Goal: Information Seeking & Learning: Learn about a topic

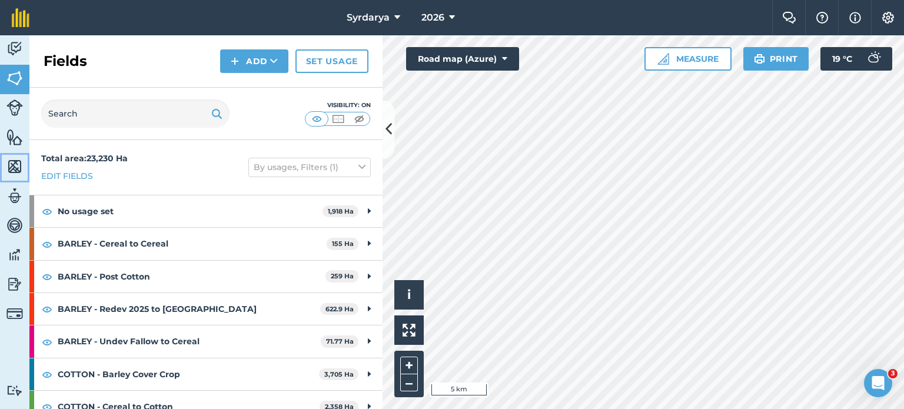
click at [12, 176] on link "Maps" at bounding box center [14, 167] width 29 height 29
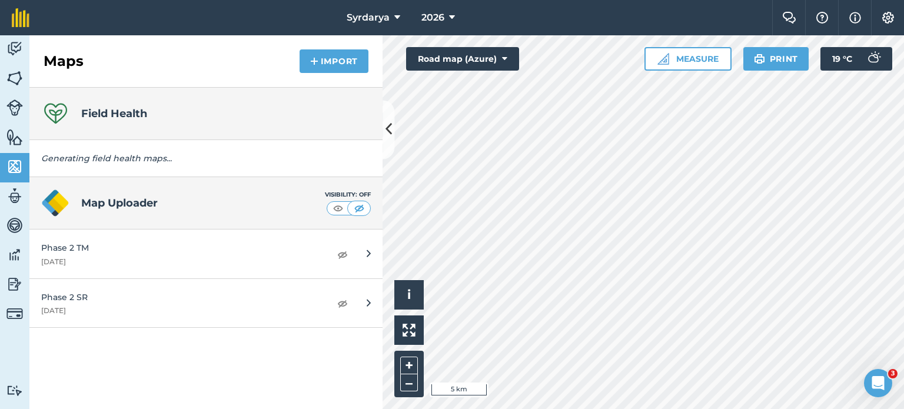
click at [106, 106] on h4 "Field Health" at bounding box center [114, 113] width 66 height 16
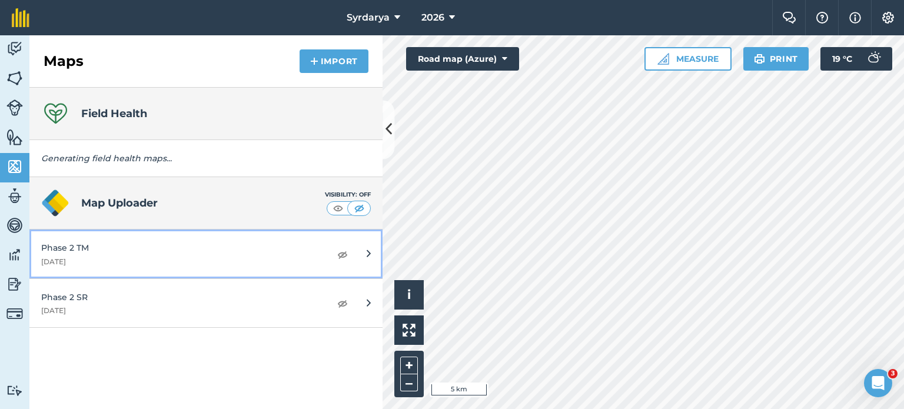
click at [106, 248] on div "Phase 2 TM" at bounding box center [179, 247] width 277 height 13
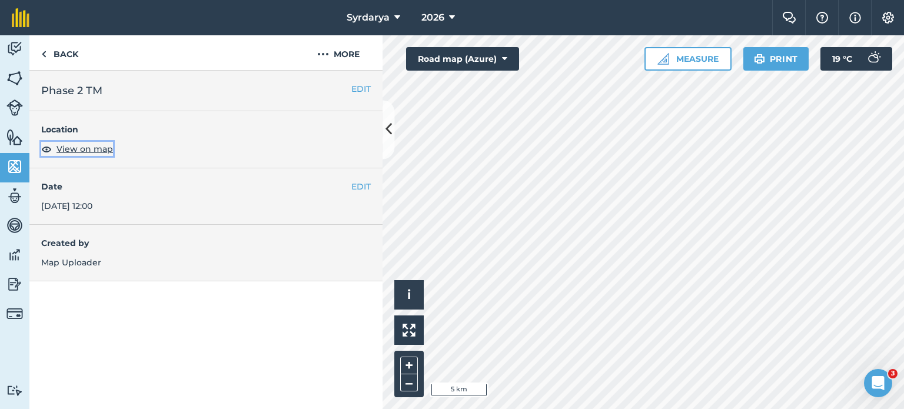
click at [91, 148] on span "View on map" at bounding box center [84, 148] width 56 height 13
click at [504, 56] on icon at bounding box center [504, 59] width 5 height 12
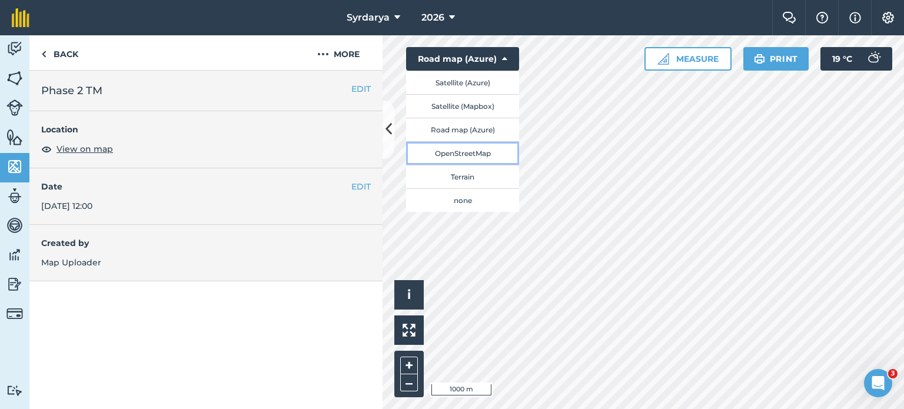
click at [468, 155] on button "OpenStreetMap" at bounding box center [462, 153] width 113 height 24
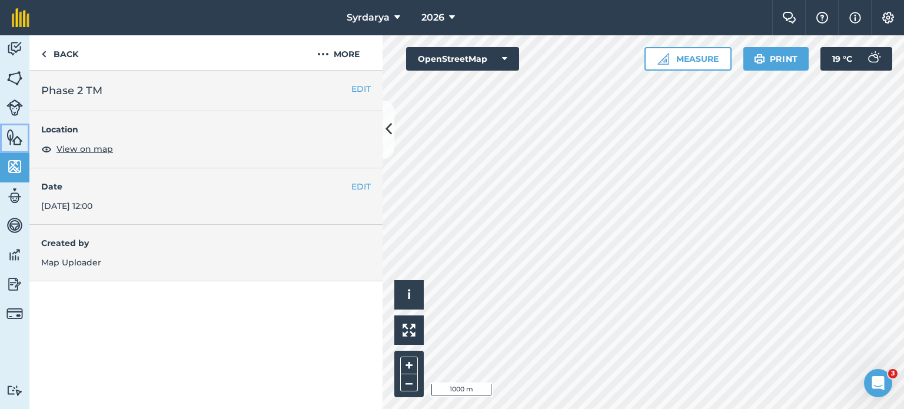
click at [15, 135] on img at bounding box center [14, 137] width 16 height 18
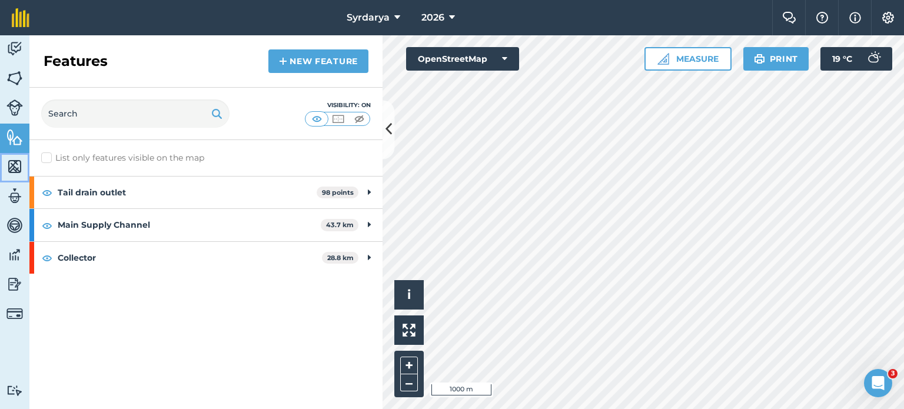
click at [12, 165] on img at bounding box center [14, 167] width 16 height 18
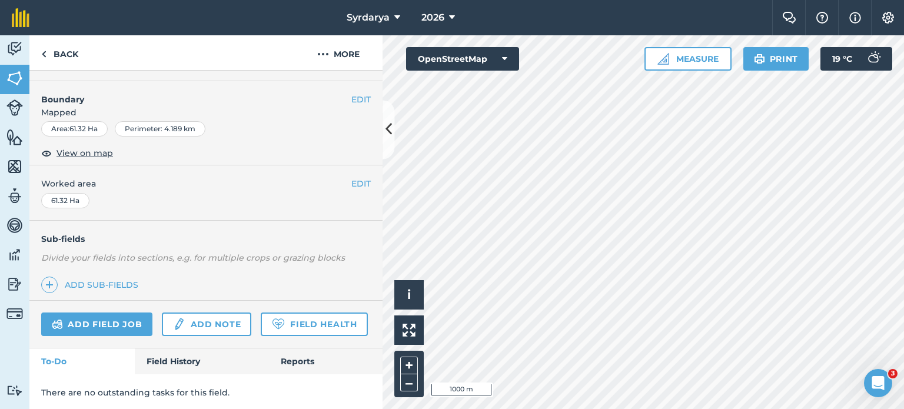
scroll to position [176, 0]
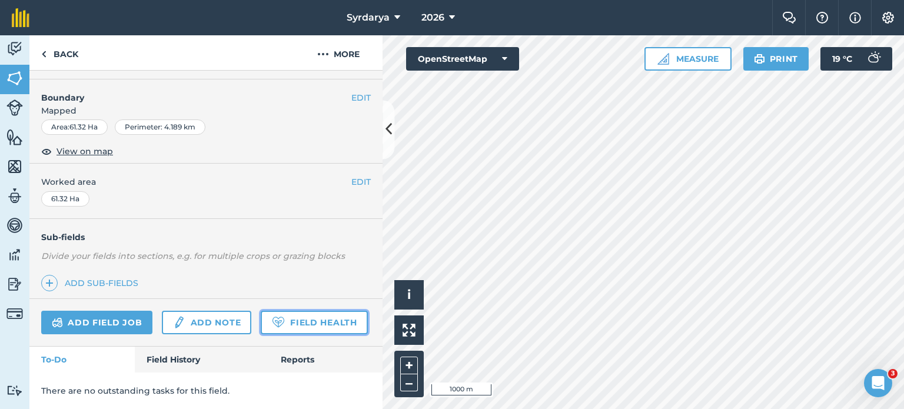
click at [261, 316] on link "Field Health" at bounding box center [314, 323] width 107 height 24
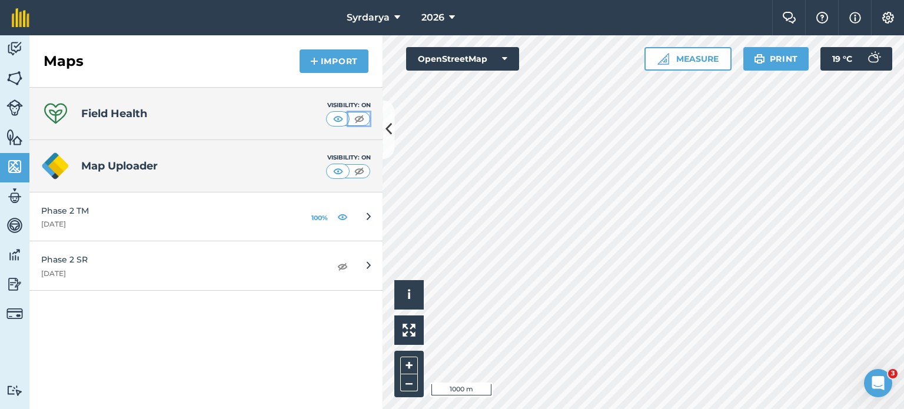
click at [356, 117] on img at bounding box center [359, 119] width 15 height 12
click at [340, 118] on img at bounding box center [338, 119] width 15 height 12
click at [408, 359] on button "+" at bounding box center [409, 366] width 18 height 18
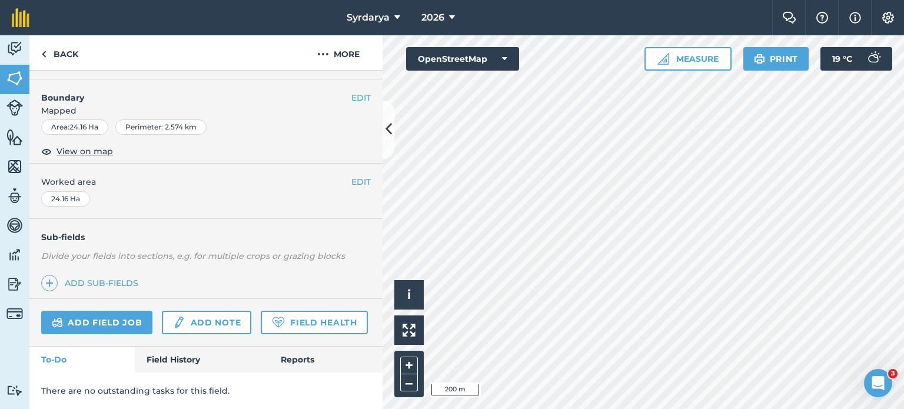
scroll to position [176, 0]
click at [261, 315] on link "Field Health" at bounding box center [314, 323] width 107 height 24
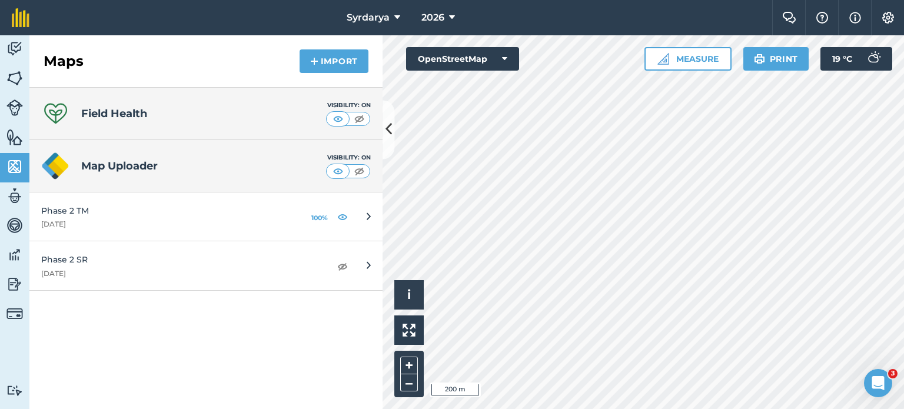
click at [109, 165] on h4 "Map Uploader" at bounding box center [203, 166] width 245 height 16
click at [122, 118] on h4 "Field Health" at bounding box center [114, 113] width 66 height 16
click at [494, 51] on button "OpenStreetMap" at bounding box center [462, 59] width 113 height 24
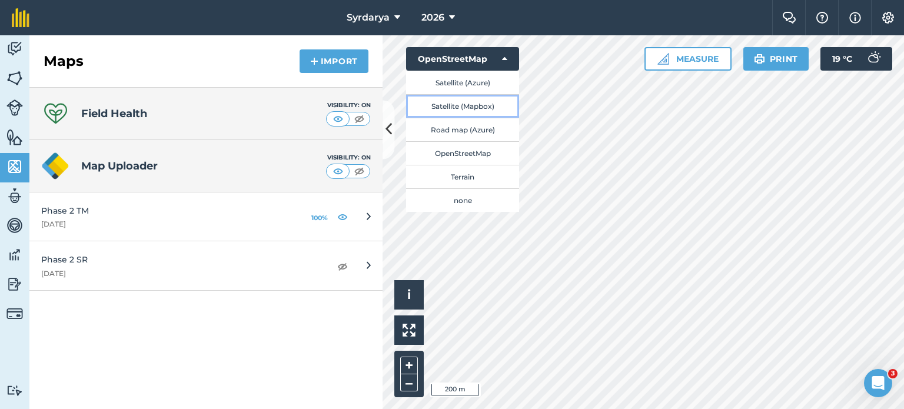
click at [445, 115] on button "Satellite (Mapbox)" at bounding box center [462, 106] width 113 height 24
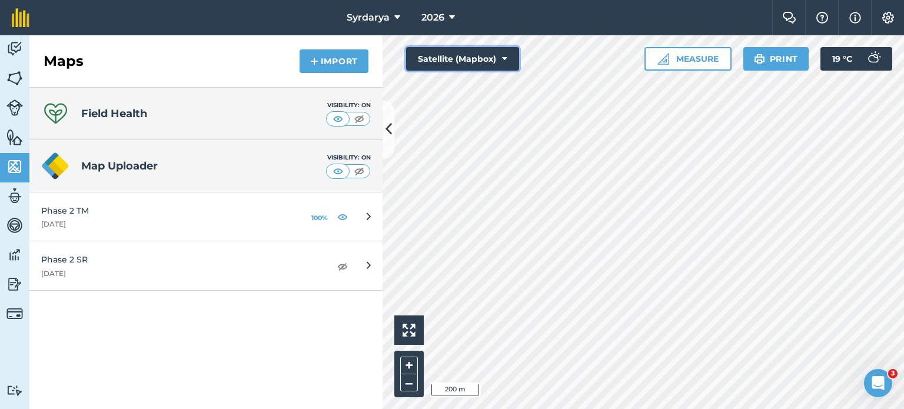
click at [494, 60] on button "Satellite (Mapbox)" at bounding box center [462, 59] width 113 height 24
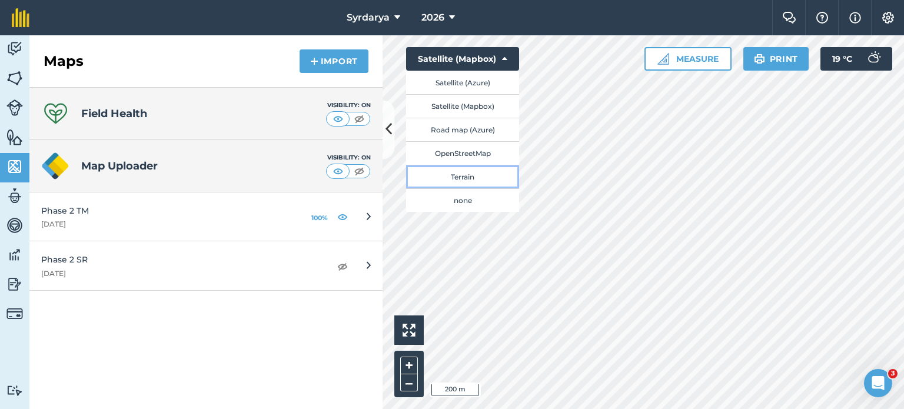
click at [464, 175] on button "Terrain" at bounding box center [462, 177] width 113 height 24
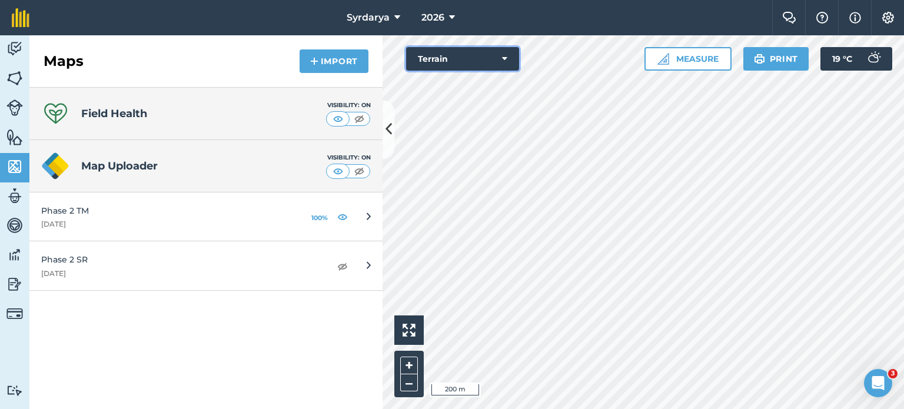
click at [481, 49] on button "Terrain" at bounding box center [462, 59] width 113 height 24
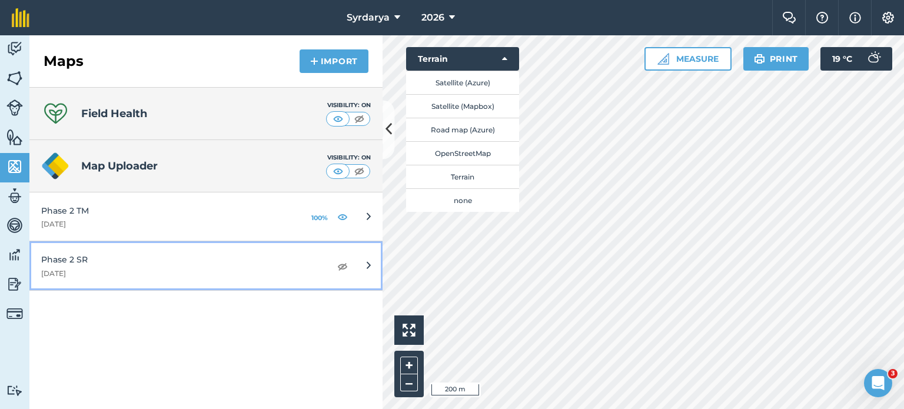
click at [78, 270] on div "[DATE]" at bounding box center [179, 273] width 277 height 9
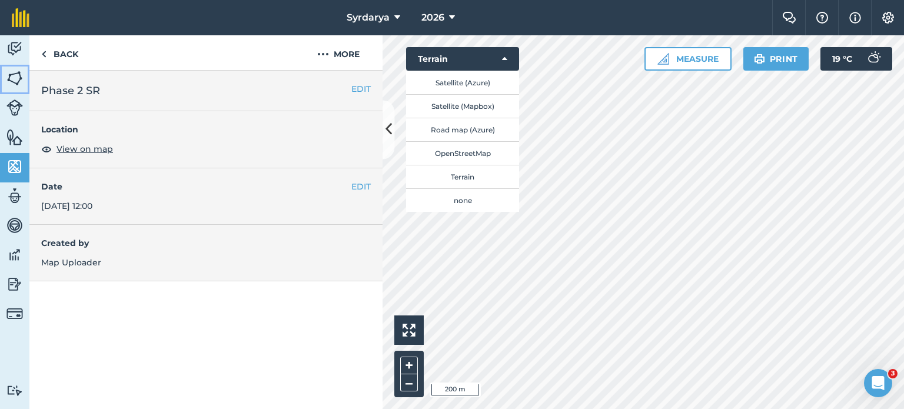
drag, startPoint x: 24, startPoint y: 79, endPoint x: 16, endPoint y: 108, distance: 29.7
click at [24, 79] on link "Fields" at bounding box center [14, 79] width 29 height 29
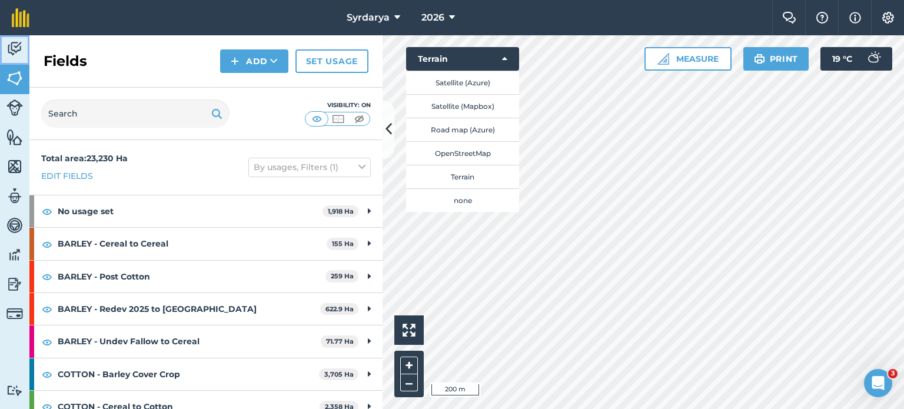
click at [19, 46] on img at bounding box center [14, 49] width 16 height 18
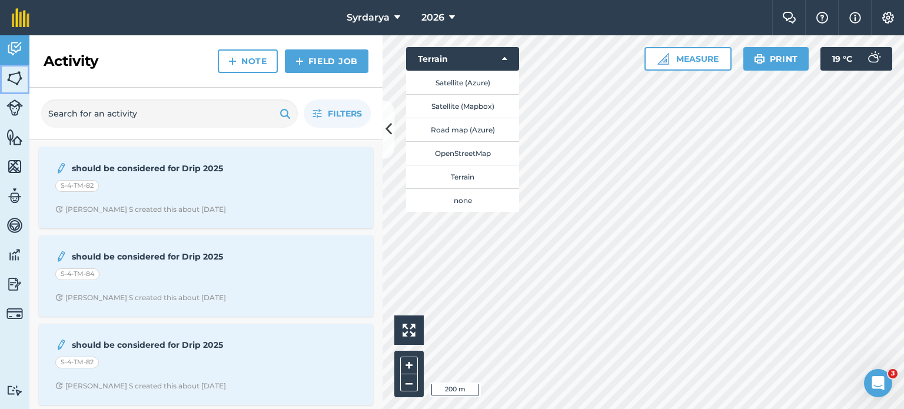
click at [9, 87] on link "Fields" at bounding box center [14, 79] width 29 height 29
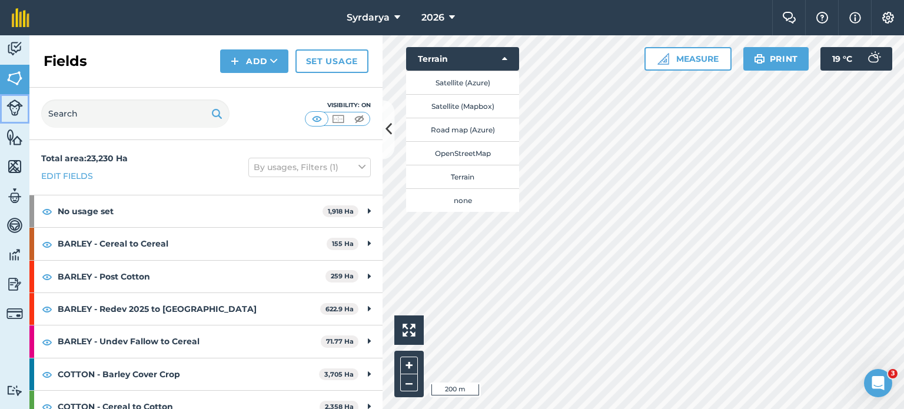
click at [16, 110] on img at bounding box center [14, 107] width 16 height 16
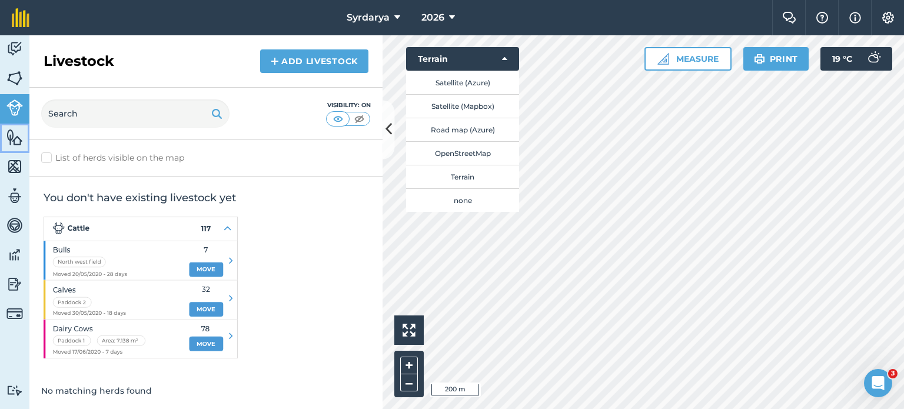
click at [14, 147] on link "Features" at bounding box center [14, 138] width 29 height 29
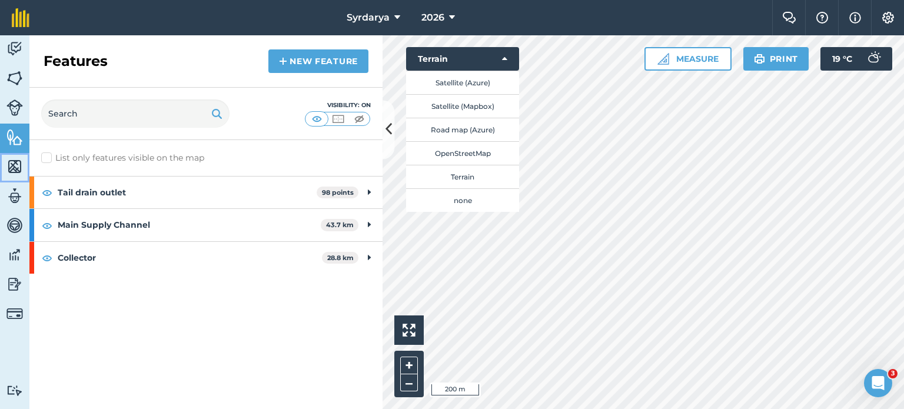
click at [15, 178] on link "Maps" at bounding box center [14, 167] width 29 height 29
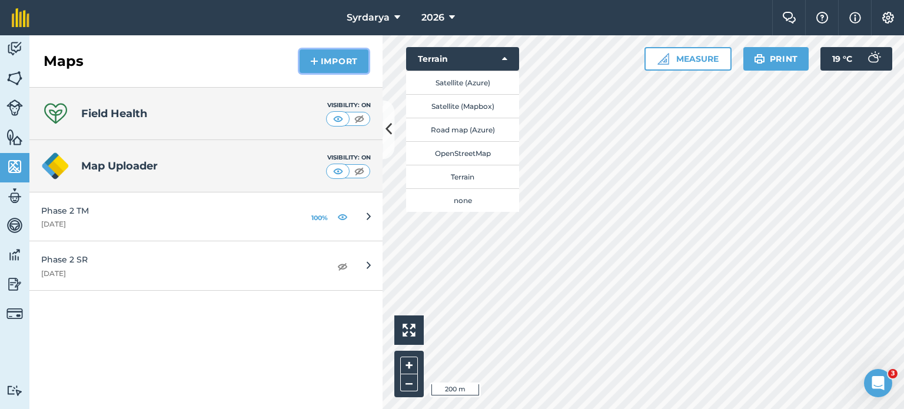
click at [320, 56] on button "Import" at bounding box center [334, 61] width 69 height 24
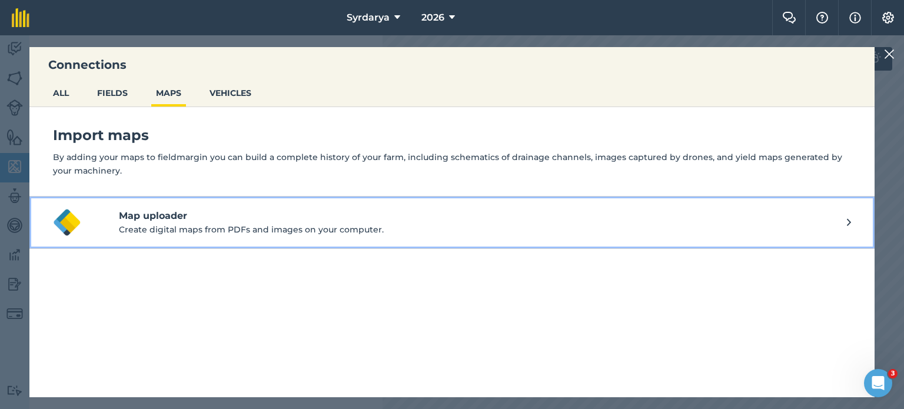
click at [460, 223] on p "Create digital maps from PDFs and images on your computer." at bounding box center [483, 229] width 728 height 13
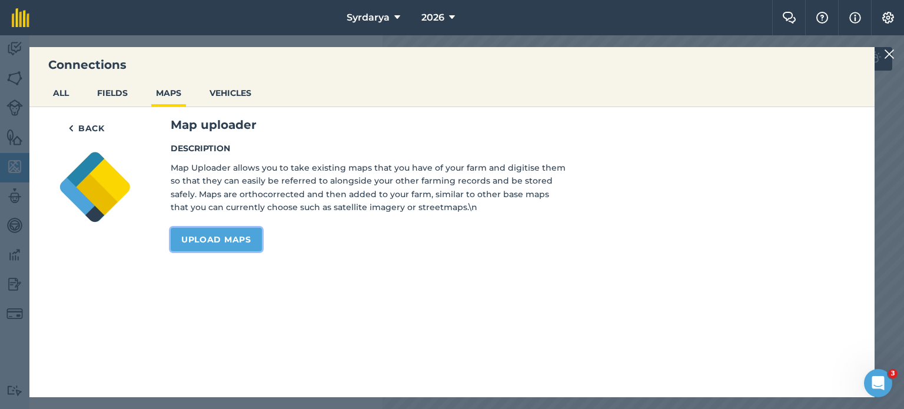
click at [240, 234] on link "Upload maps" at bounding box center [216, 240] width 91 height 24
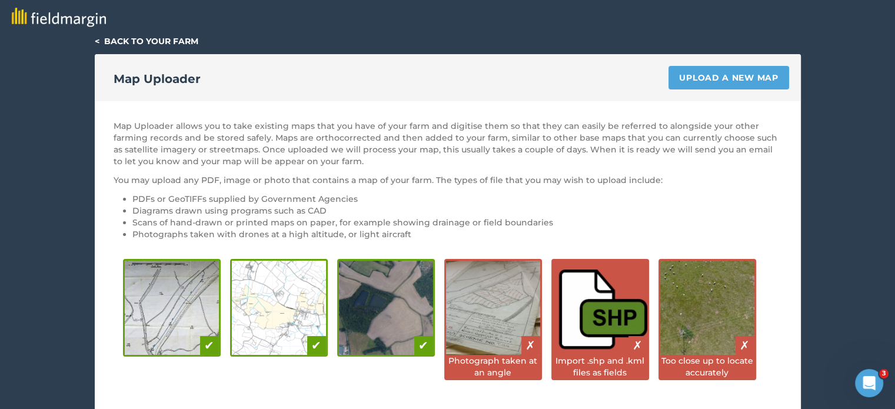
scroll to position [191, 0]
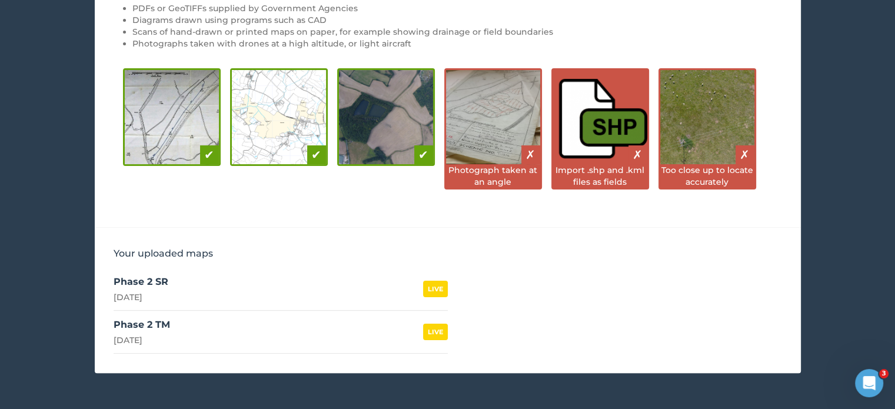
click at [195, 283] on link "Phase 2 SR [DATE] LIVE" at bounding box center [281, 289] width 334 height 43
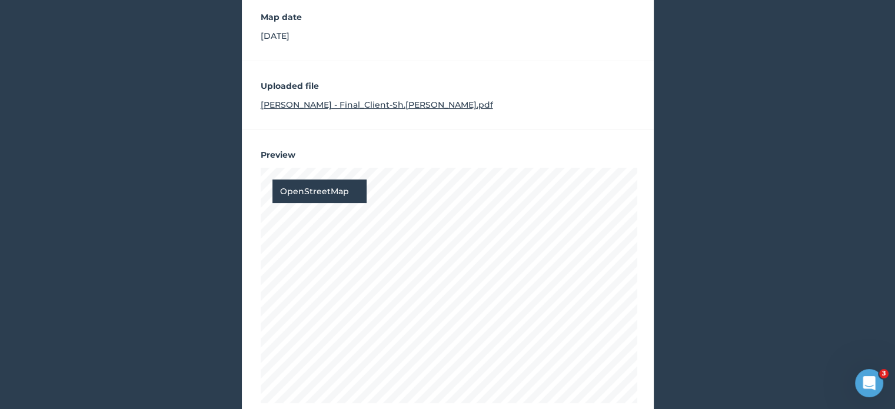
click at [329, 185] on div "OpenStreetMap" at bounding box center [319, 191] width 94 height 24
click at [315, 232] on div "Satellite (Azure)" at bounding box center [319, 239] width 94 height 24
click at [395, 103] on link "Sh Rashido - Final_Client-Sh.Rashidov.pdf" at bounding box center [377, 104] width 232 height 11
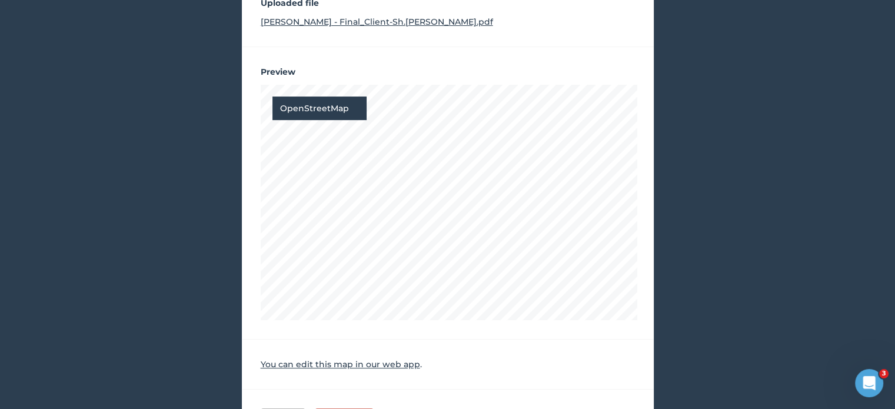
scroll to position [275, 0]
click at [328, 105] on div "OpenStreetMap" at bounding box center [319, 107] width 94 height 24
click at [312, 151] on div "Satellite (Azure)" at bounding box center [319, 154] width 94 height 24
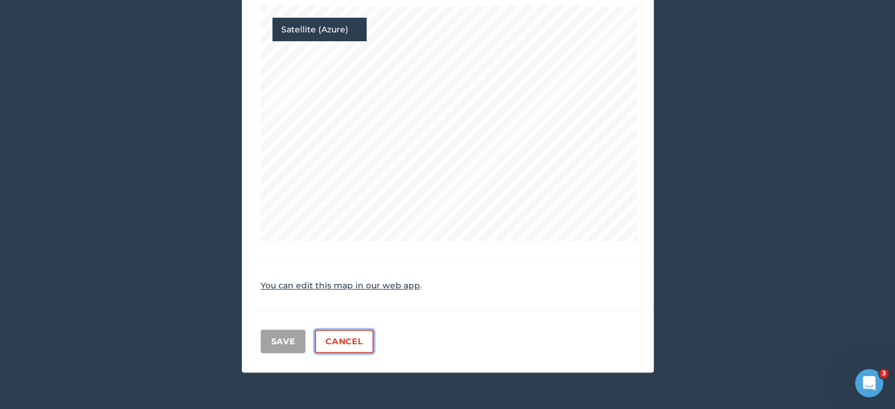
click at [338, 344] on link "Cancel" at bounding box center [344, 342] width 58 height 24
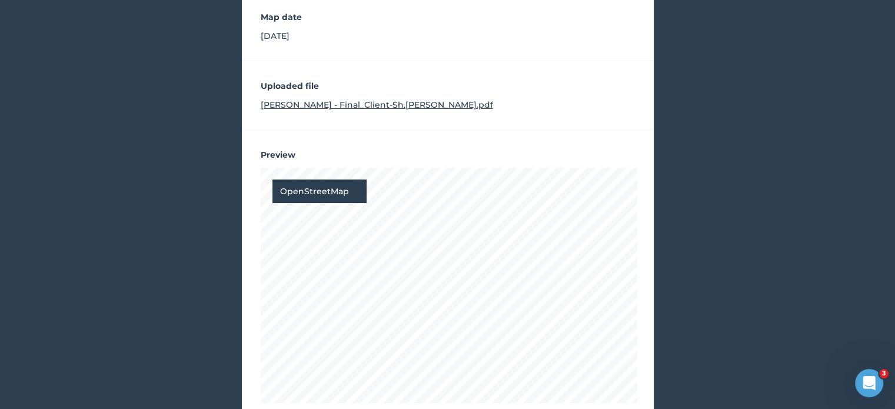
scroll to position [352, 0]
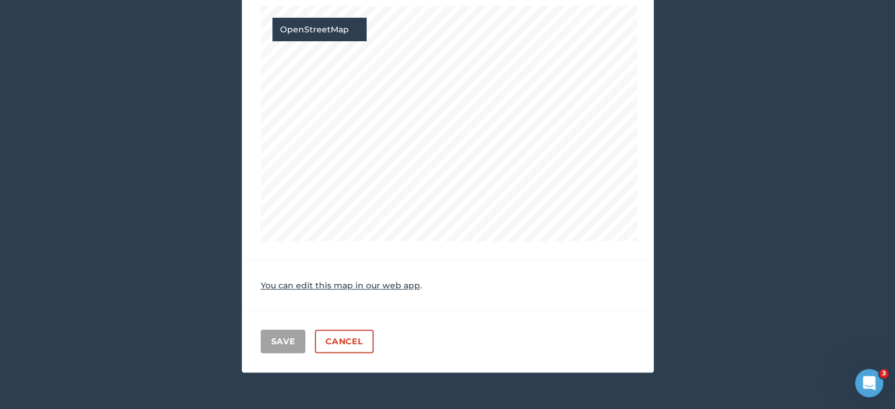
drag, startPoint x: 892, startPoint y: 260, endPoint x: 903, endPoint y: 26, distance: 233.9
click at [895, 26] on html "< Back to your maps Update a map LIVE Name your map Phase 2 SR Map date [DATE] …" at bounding box center [447, 29] width 895 height 763
drag, startPoint x: 892, startPoint y: 255, endPoint x: 903, endPoint y: 29, distance: 226.2
click at [895, 29] on html "< Back to your maps Update a map LIVE Name your map Phase 2 SR Map date [DATE] …" at bounding box center [447, 29] width 895 height 763
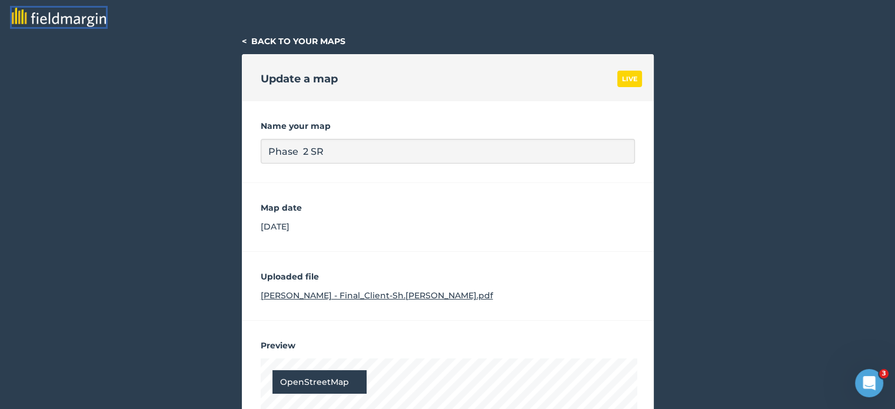
click at [25, 18] on img at bounding box center [59, 17] width 94 height 19
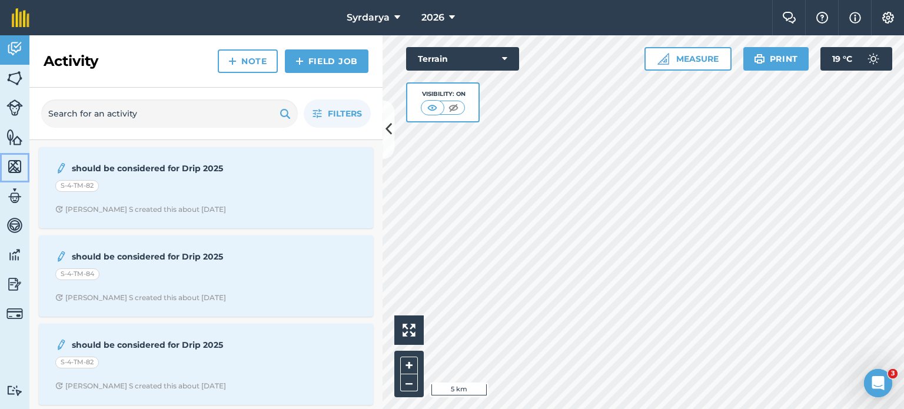
click at [22, 166] on img at bounding box center [14, 167] width 16 height 18
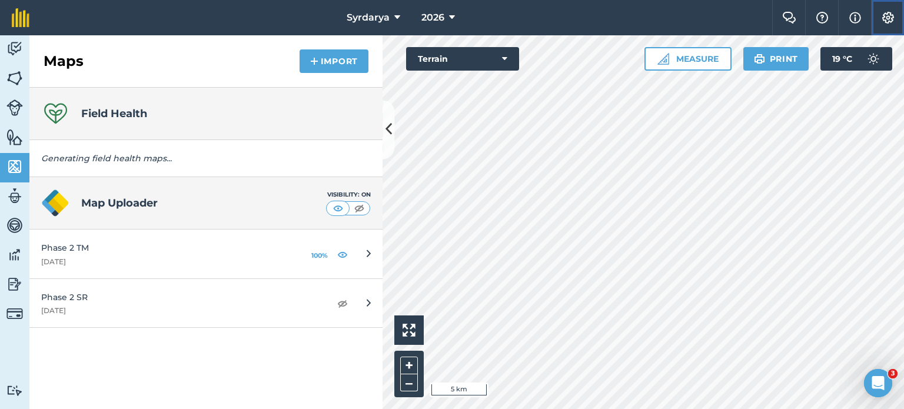
click at [889, 23] on img at bounding box center [888, 18] width 14 height 12
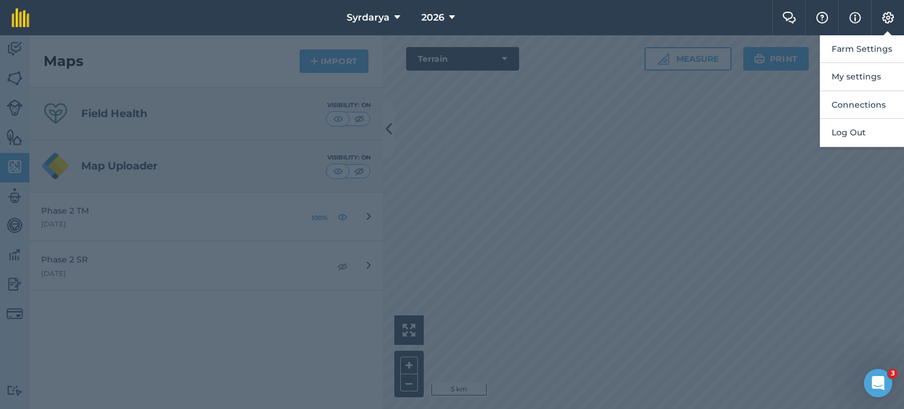
click at [266, 228] on div at bounding box center [452, 222] width 904 height 374
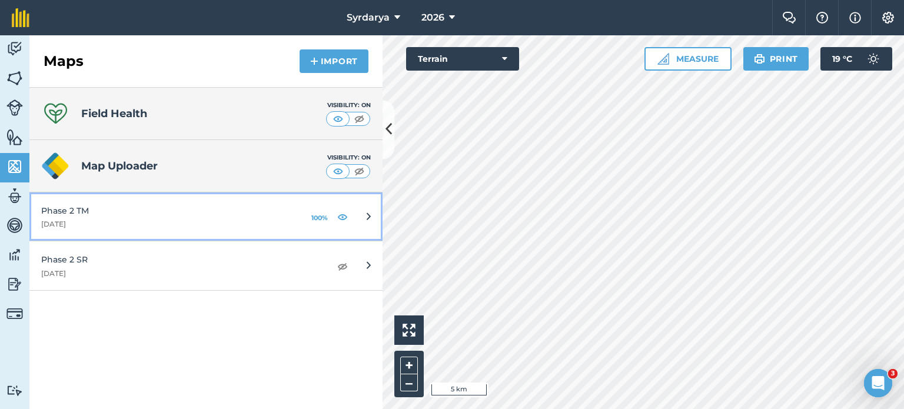
click at [81, 221] on div "[DATE]" at bounding box center [165, 223] width 249 height 9
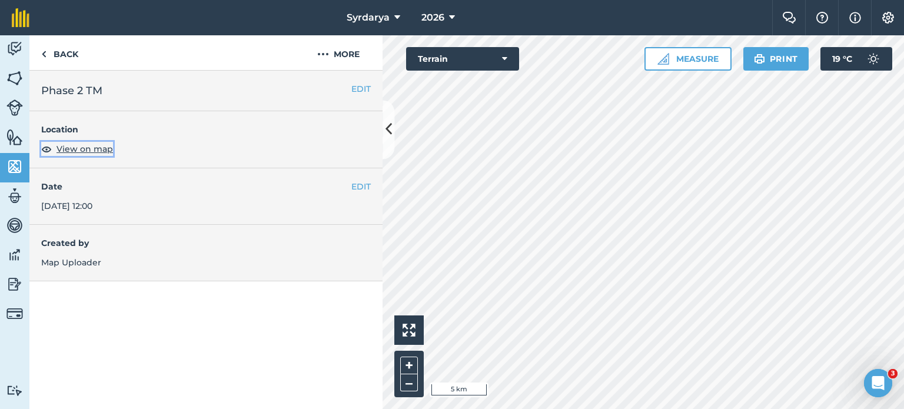
click at [97, 151] on span "View on map" at bounding box center [84, 148] width 56 height 13
click at [487, 55] on button "Terrain" at bounding box center [462, 59] width 113 height 24
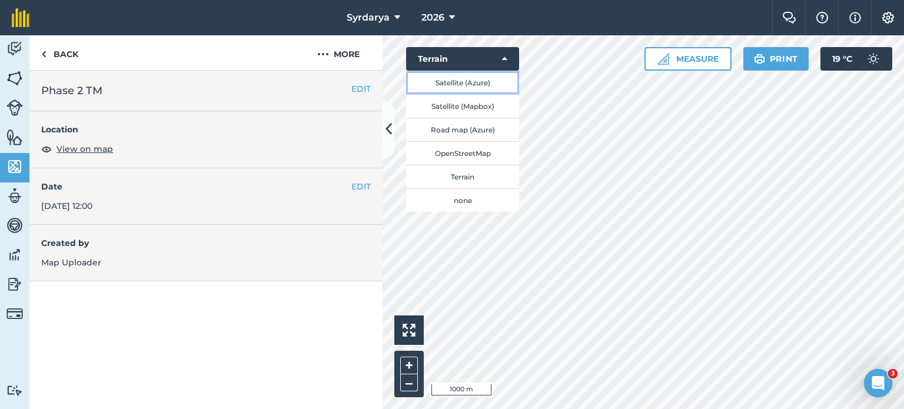
click at [464, 84] on button "Satellite (Azure)" at bounding box center [462, 83] width 113 height 24
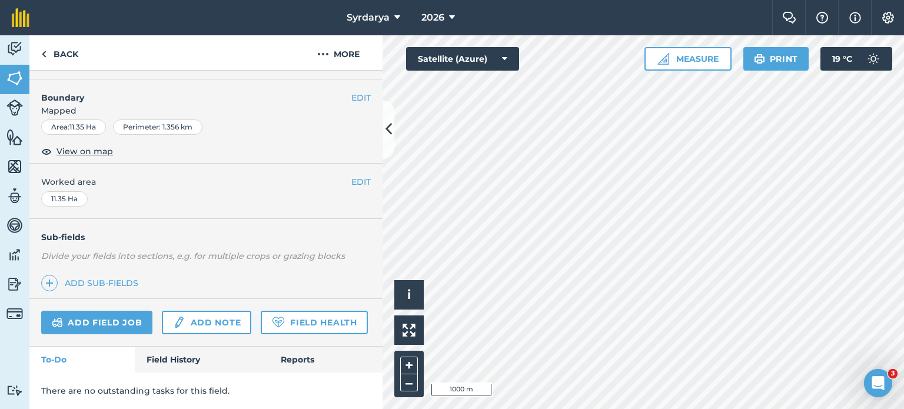
scroll to position [176, 0]
click at [261, 318] on link "Field Health" at bounding box center [314, 323] width 107 height 24
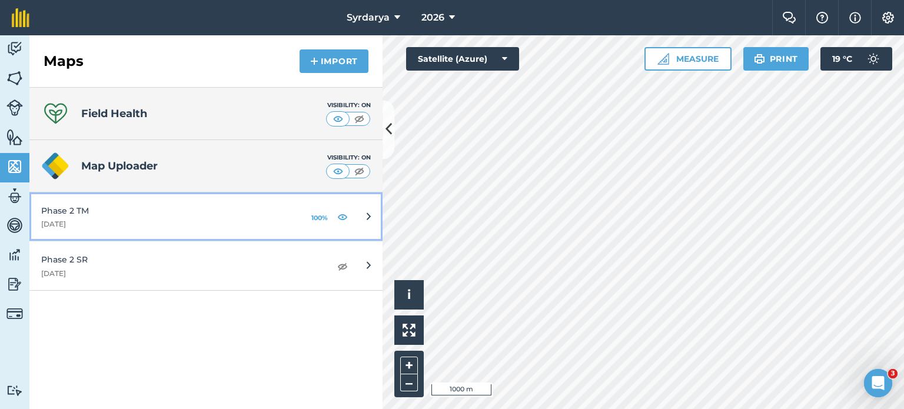
click at [367, 218] on icon at bounding box center [369, 216] width 4 height 13
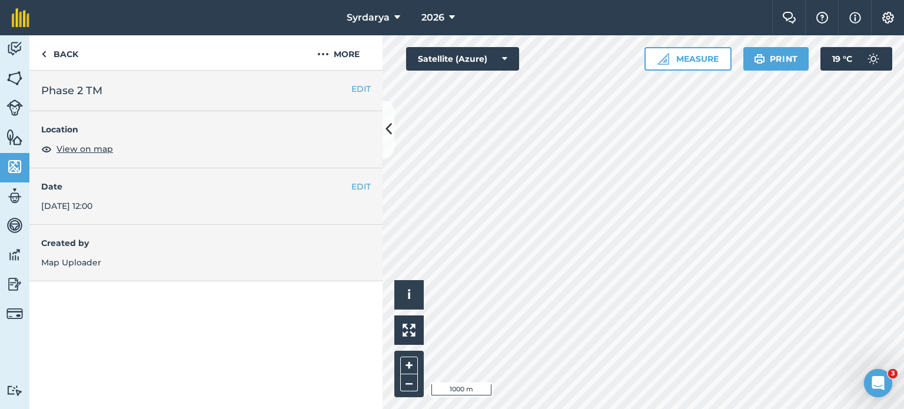
click at [49, 244] on h4 "Created by" at bounding box center [206, 243] width 330 height 13
click at [332, 53] on button "More" at bounding box center [338, 52] width 88 height 35
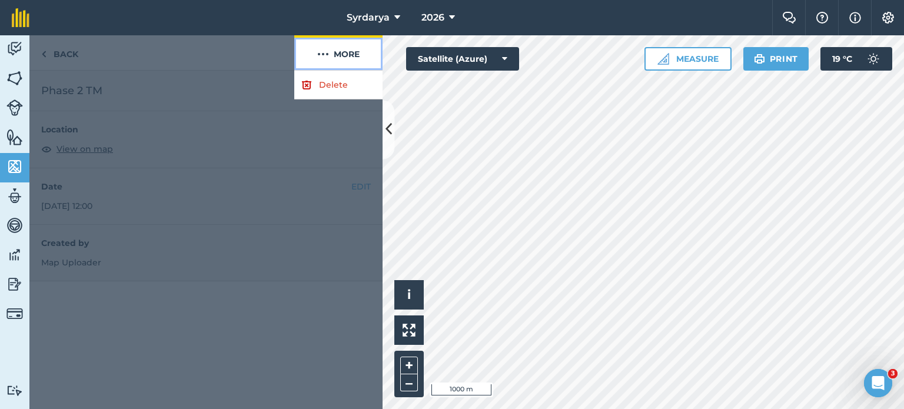
click at [332, 53] on button "More" at bounding box center [338, 52] width 88 height 35
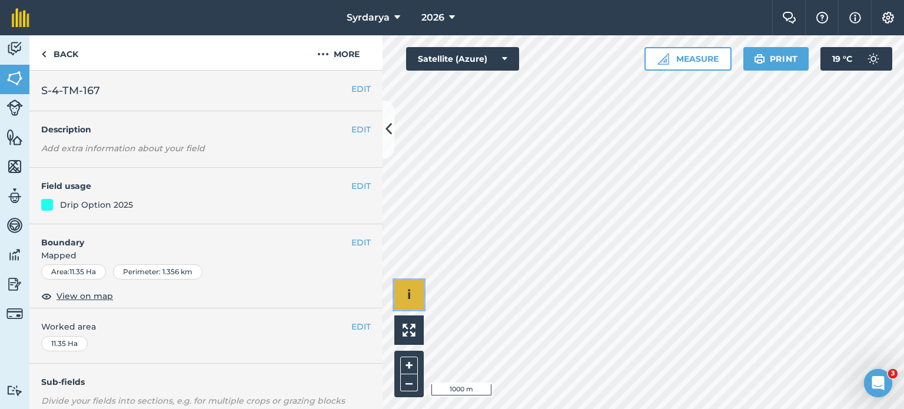
click at [417, 287] on button "i" at bounding box center [408, 294] width 29 height 29
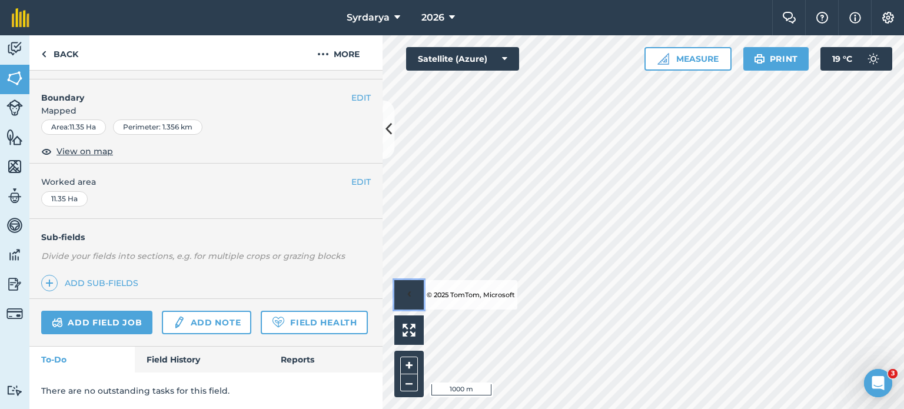
scroll to position [176, 0]
click at [164, 367] on link "Field History" at bounding box center [202, 360] width 134 height 26
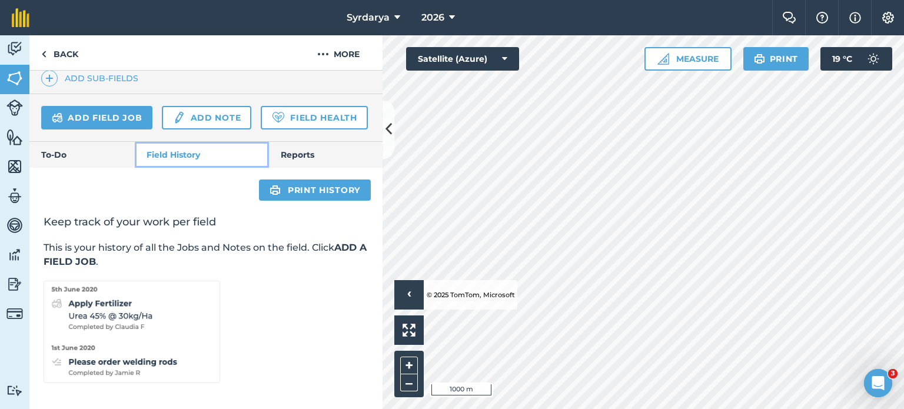
scroll to position [380, 0]
click at [300, 146] on link "Reports" at bounding box center [326, 155] width 114 height 26
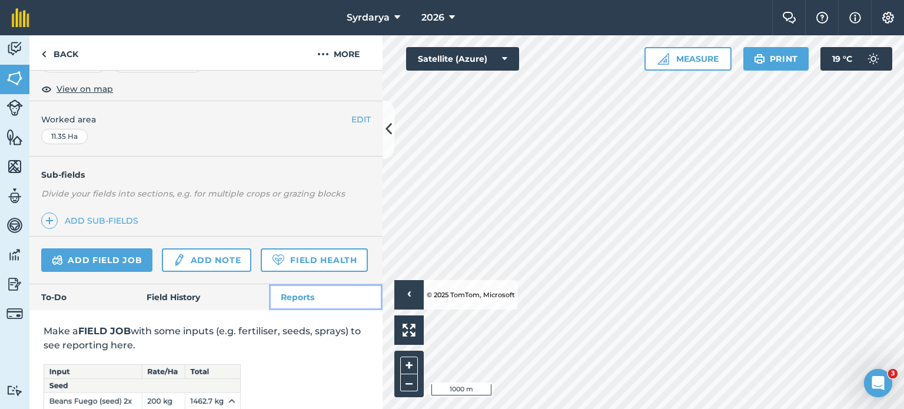
scroll to position [345, 0]
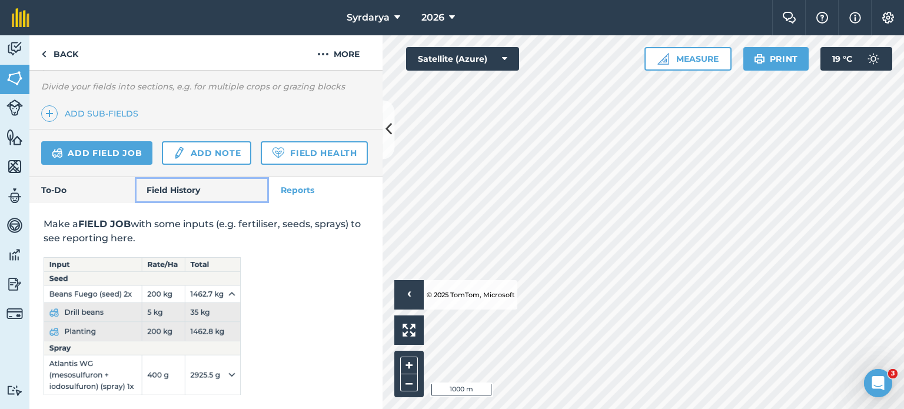
click at [181, 197] on link "Field History" at bounding box center [202, 190] width 134 height 26
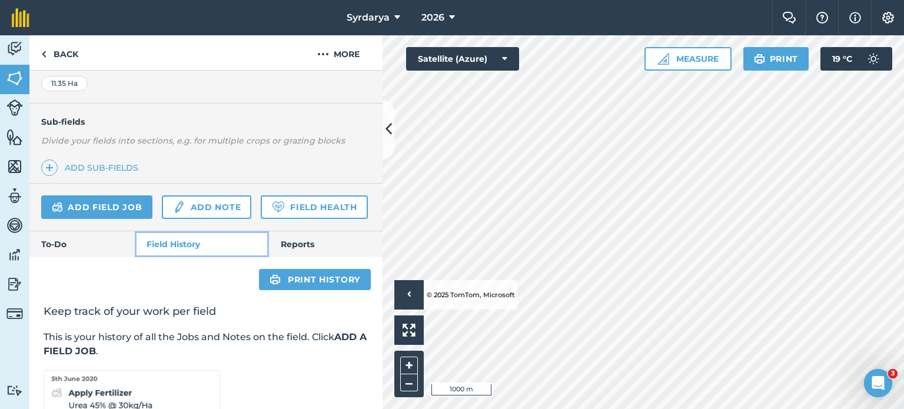
scroll to position [250, 0]
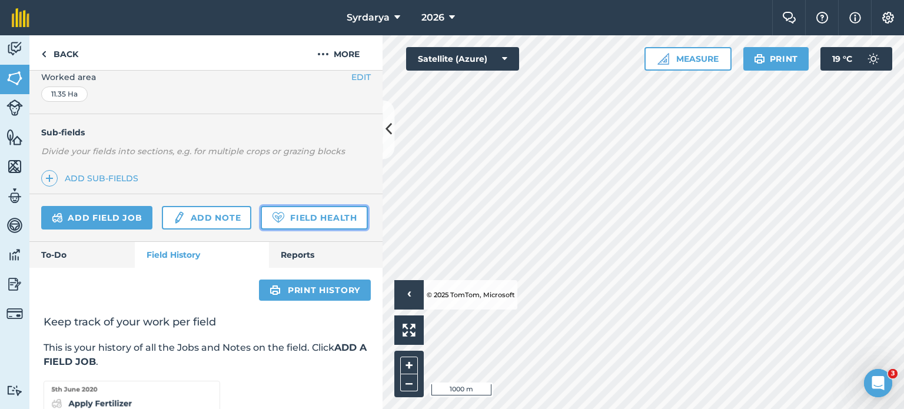
click at [261, 229] on link "Field Health" at bounding box center [314, 218] width 107 height 24
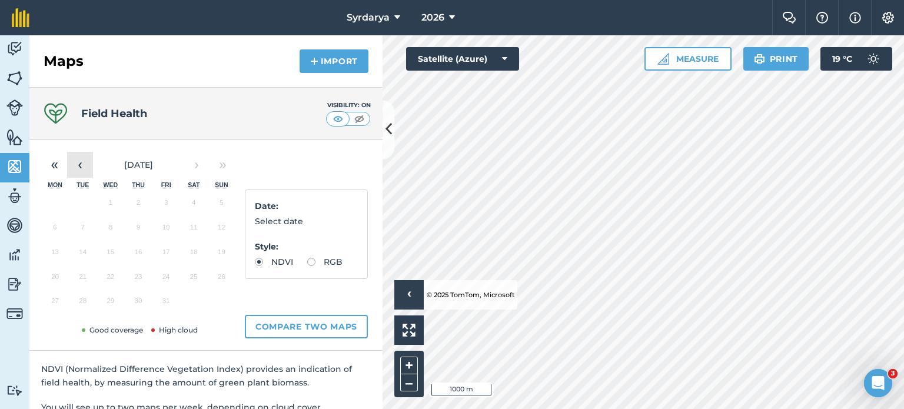
click at [79, 162] on button "‹" at bounding box center [80, 165] width 26 height 26
click at [195, 251] on button "20" at bounding box center [194, 254] width 28 height 25
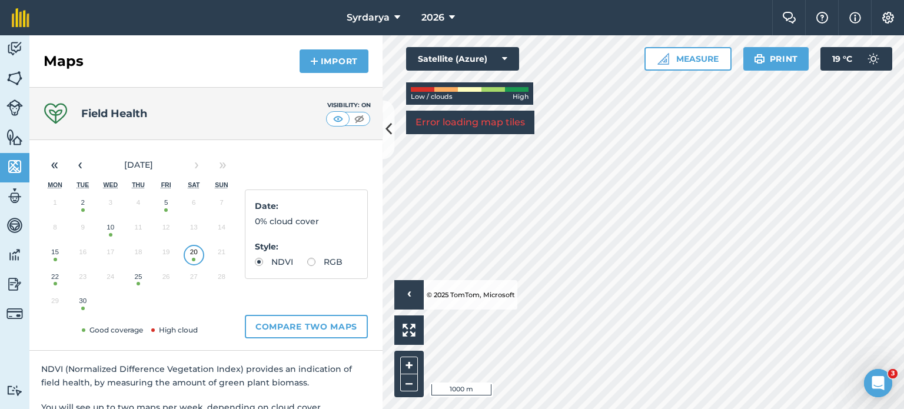
click at [110, 228] on button "10" at bounding box center [111, 230] width 28 height 25
click at [191, 249] on button "20" at bounding box center [194, 254] width 28 height 25
click at [141, 277] on button "25" at bounding box center [138, 279] width 28 height 25
click at [316, 325] on button "Compare two maps" at bounding box center [306, 327] width 123 height 24
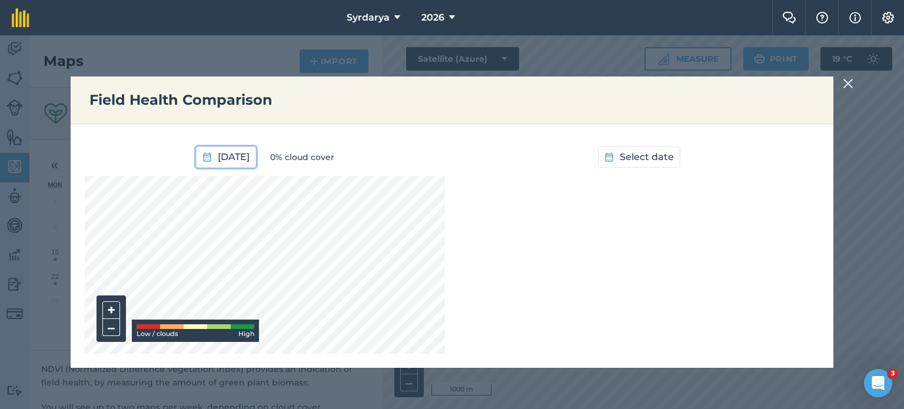
click at [250, 155] on span "25th Sep 2025" at bounding box center [234, 156] width 32 height 15
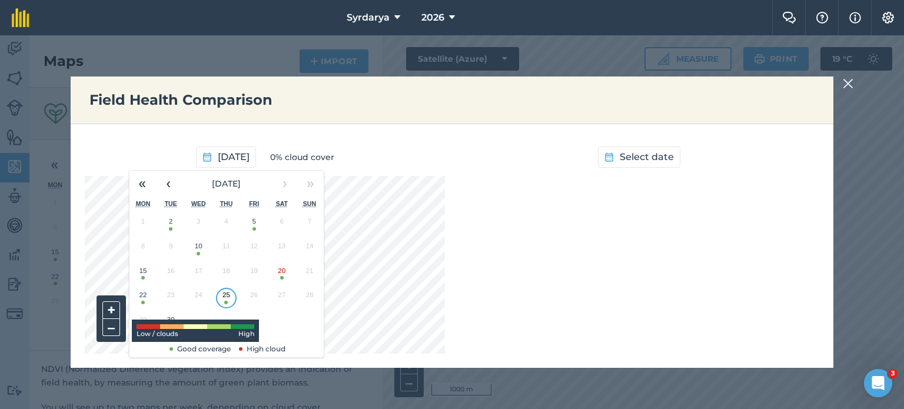
click at [169, 223] on button "2" at bounding box center [171, 224] width 28 height 25
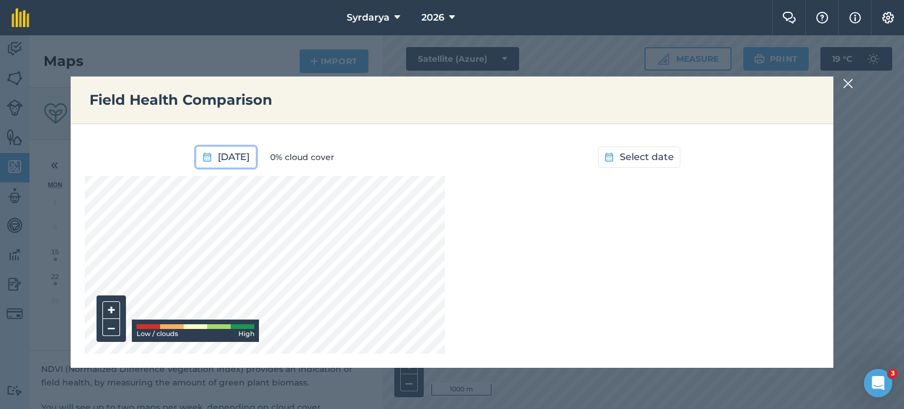
click at [250, 152] on span "2nd Sep 2025" at bounding box center [234, 156] width 32 height 15
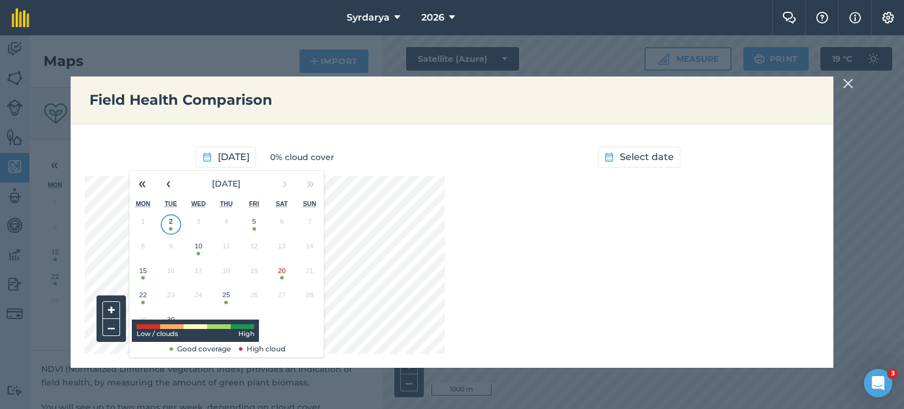
click at [258, 224] on button "5" at bounding box center [254, 224] width 28 height 25
click at [854, 85] on div at bounding box center [850, 83] width 14 height 14
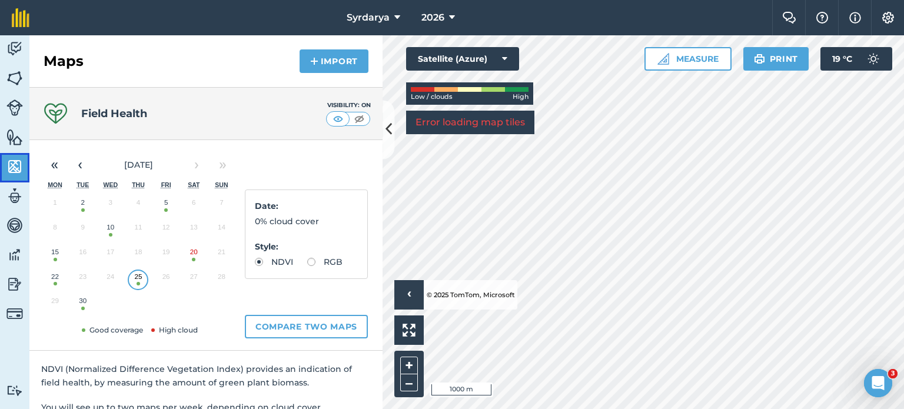
click at [13, 162] on img at bounding box center [14, 167] width 16 height 18
click at [111, 228] on button "10" at bounding box center [111, 230] width 28 height 25
click at [307, 266] on label "RGB" at bounding box center [324, 262] width 35 height 8
radio input "true"
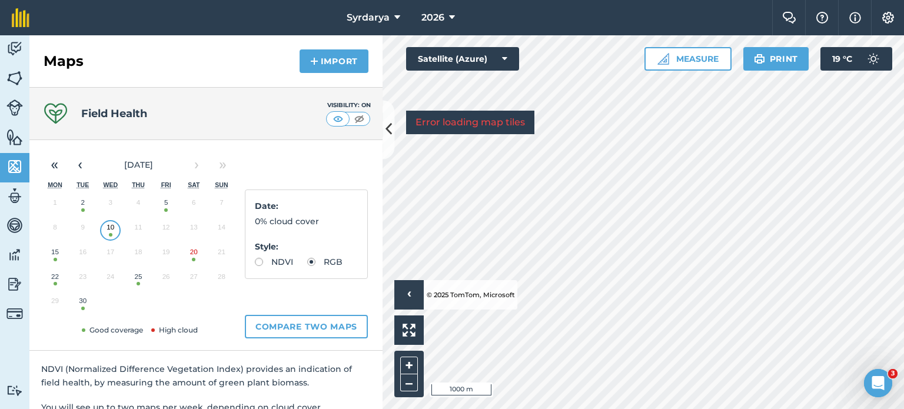
click at [307, 266] on label "RGB" at bounding box center [324, 262] width 35 height 8
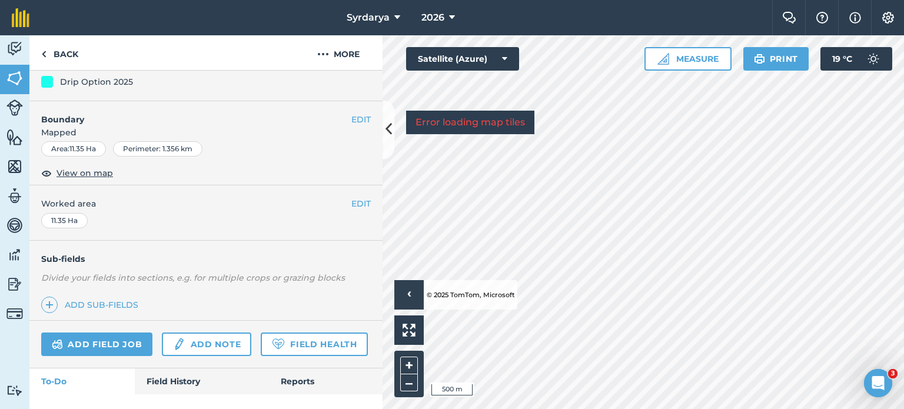
scroll to position [176, 0]
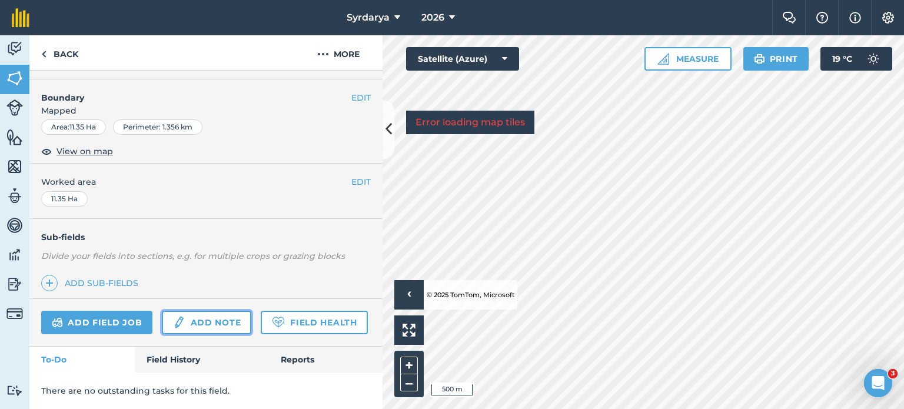
click at [203, 311] on link "Add note" at bounding box center [206, 323] width 89 height 24
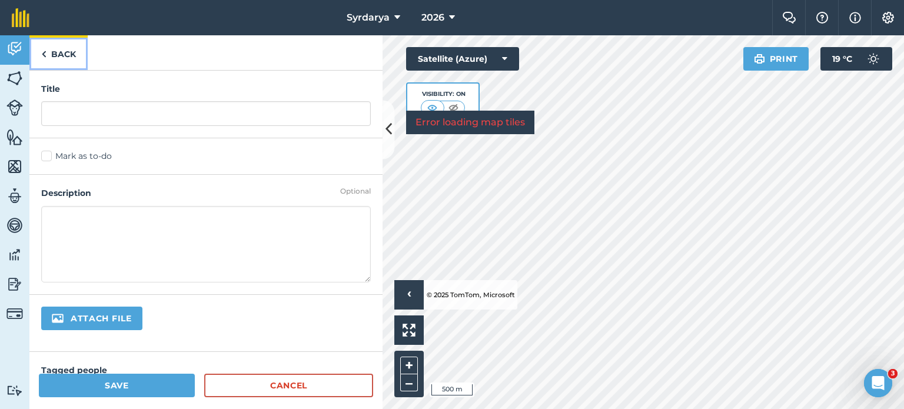
click at [48, 63] on link "Back" at bounding box center [58, 52] width 58 height 35
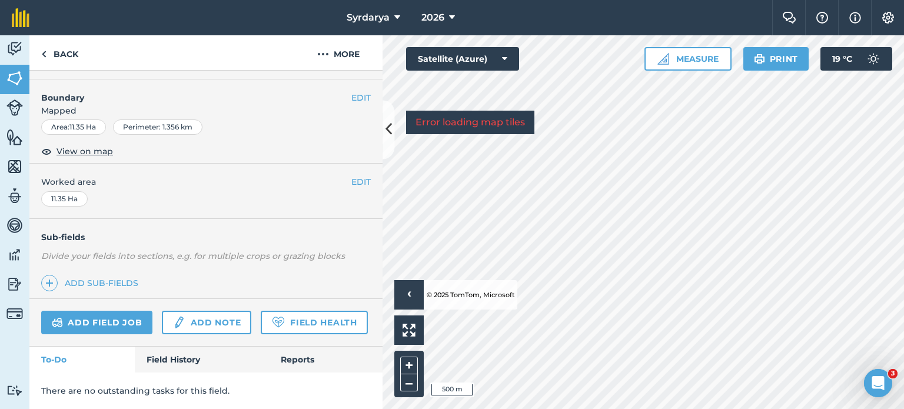
scroll to position [176, 0]
click at [165, 360] on link "Field History" at bounding box center [202, 360] width 134 height 26
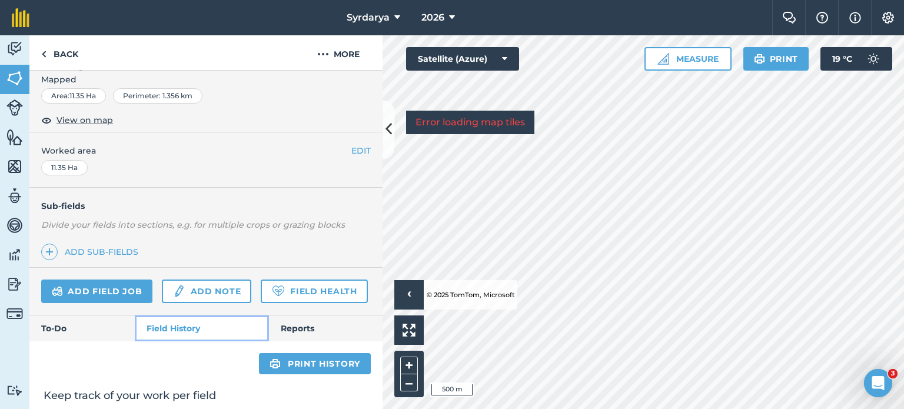
scroll to position [380, 0]
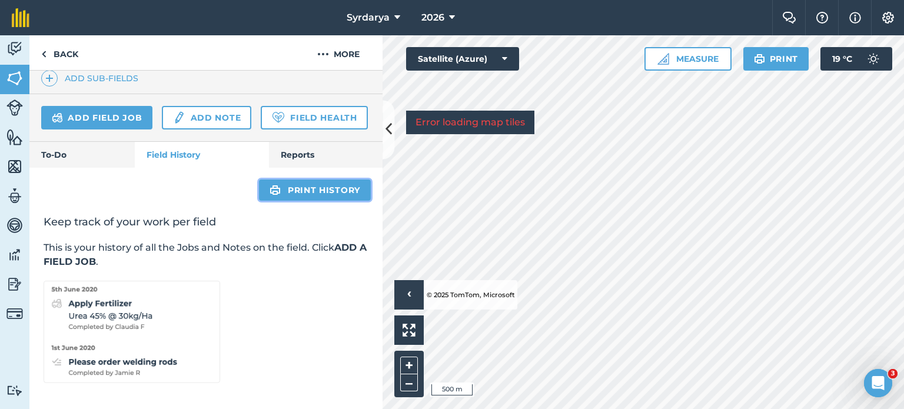
click at [286, 194] on link "Print history" at bounding box center [315, 189] width 112 height 21
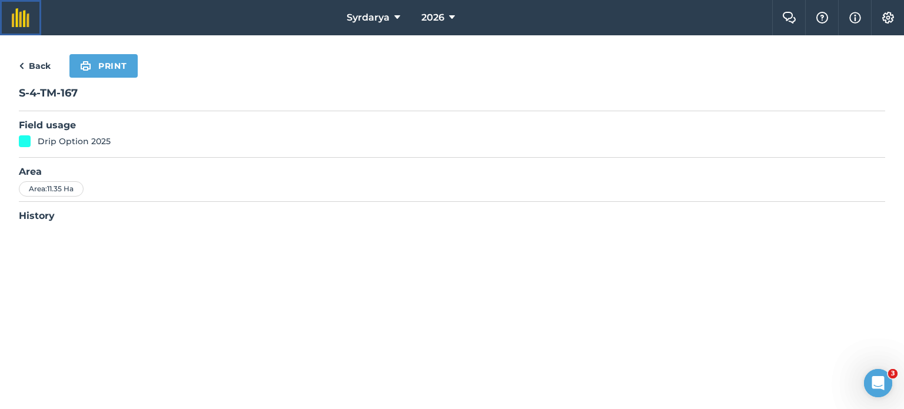
click at [23, 21] on img at bounding box center [21, 17] width 18 height 19
